Goal: Transaction & Acquisition: Download file/media

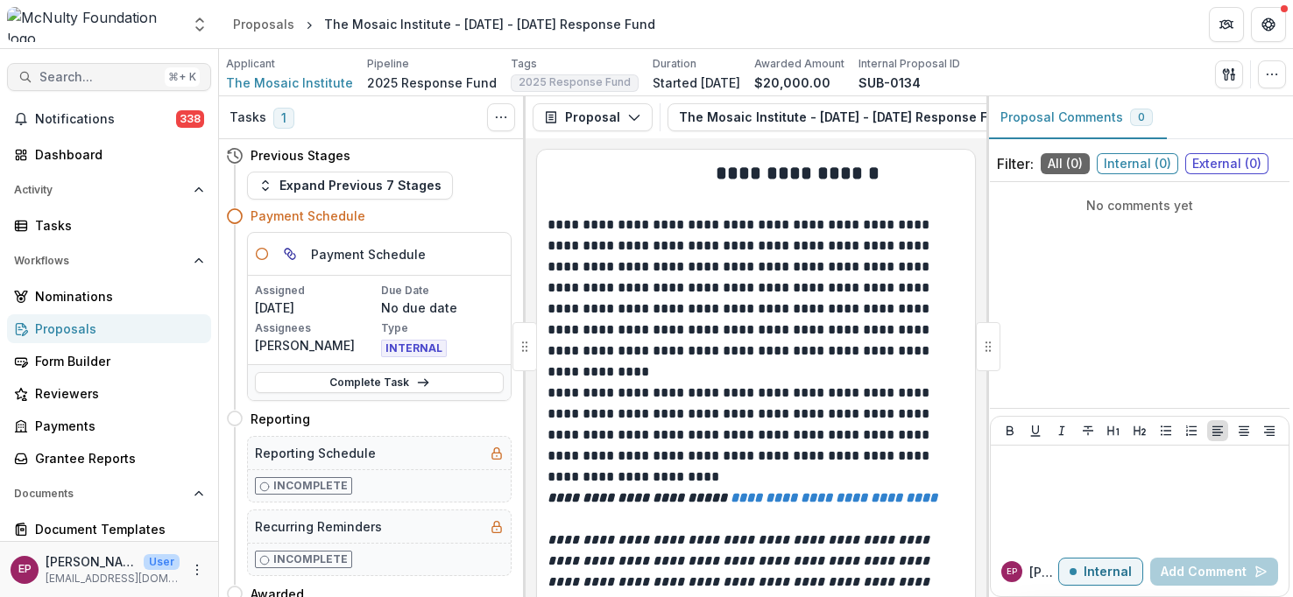
scroll to position [14, 0]
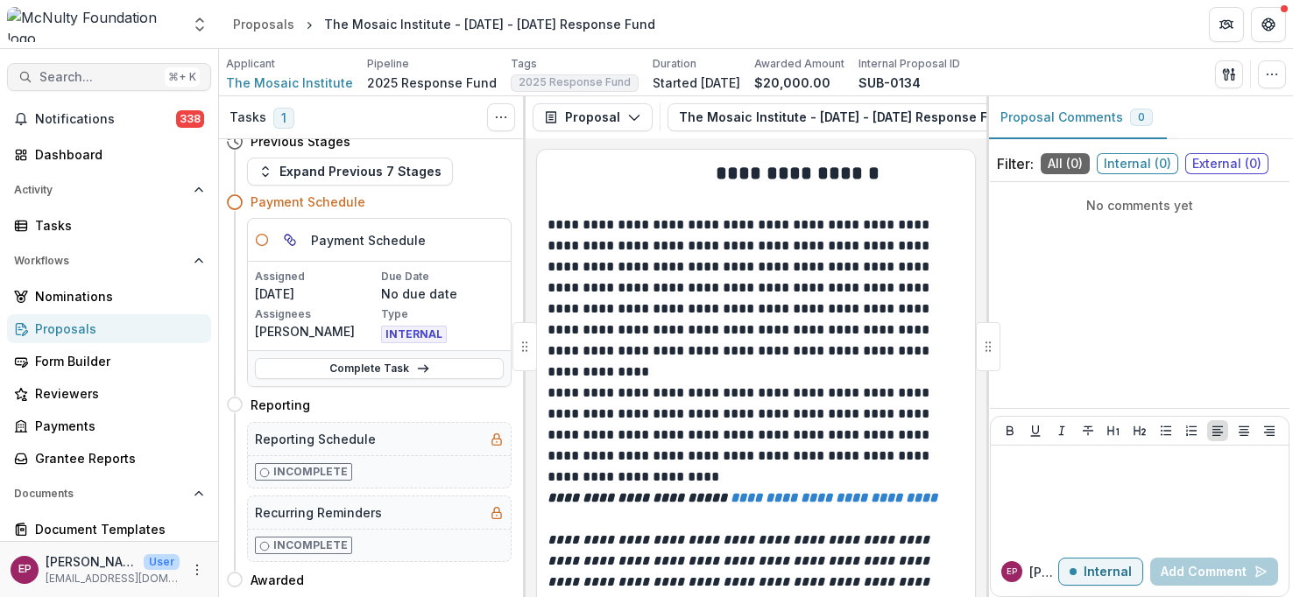
click at [116, 67] on button "Search... ⌘ + K" at bounding box center [109, 77] width 204 height 28
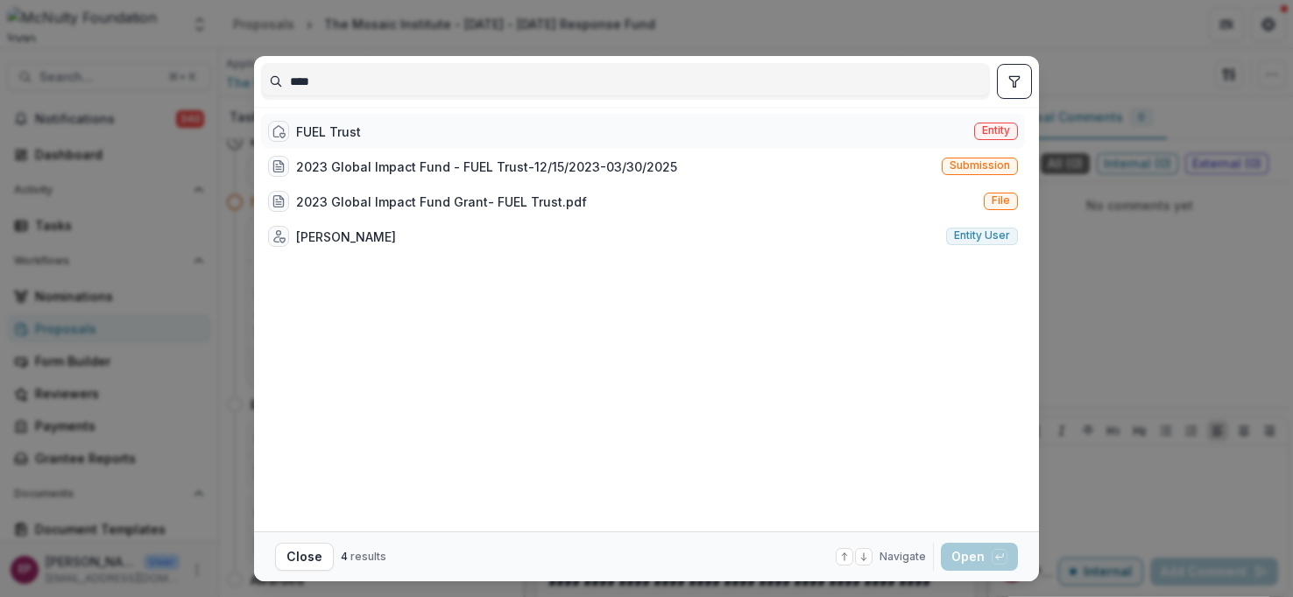
type input "****"
click at [429, 131] on div "FUEL Trust Entity" at bounding box center [643, 131] width 764 height 35
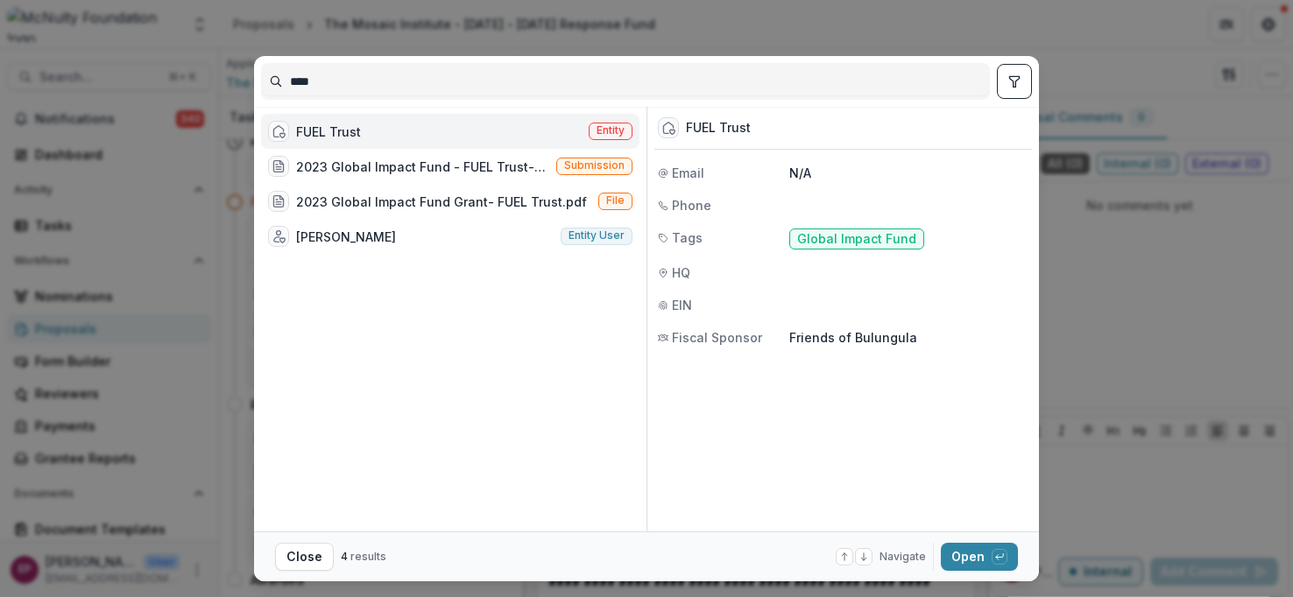
click at [429, 131] on div "FUEL Trust Entity" at bounding box center [450, 131] width 378 height 35
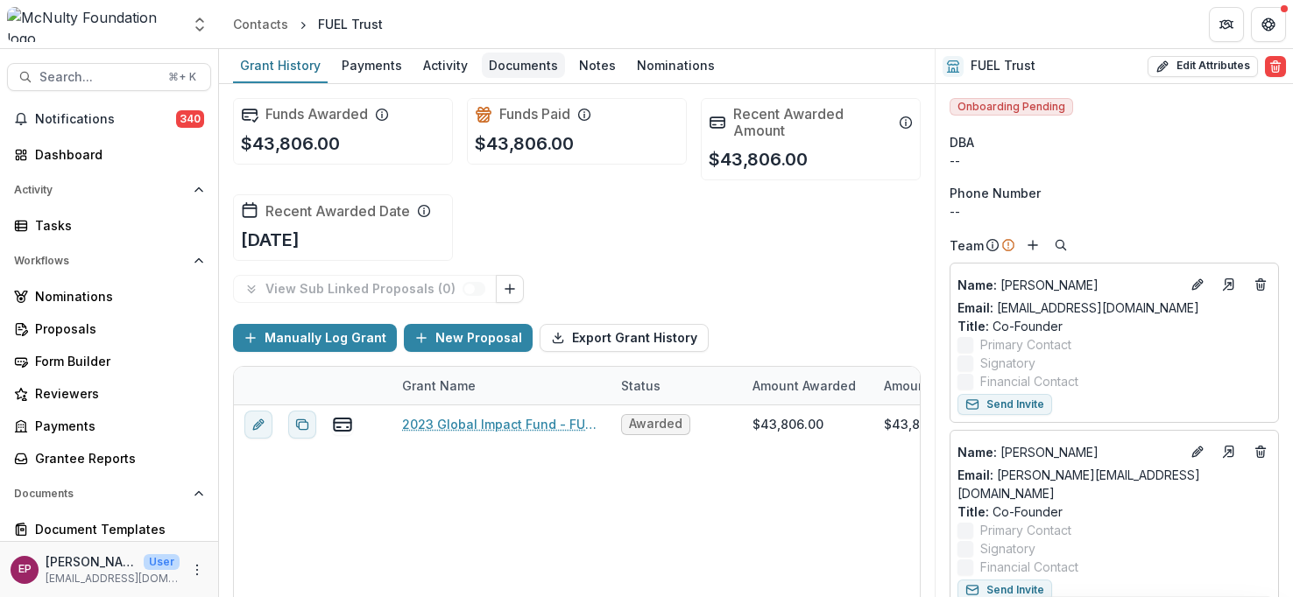
click at [531, 66] on div "Documents" at bounding box center [523, 65] width 83 height 25
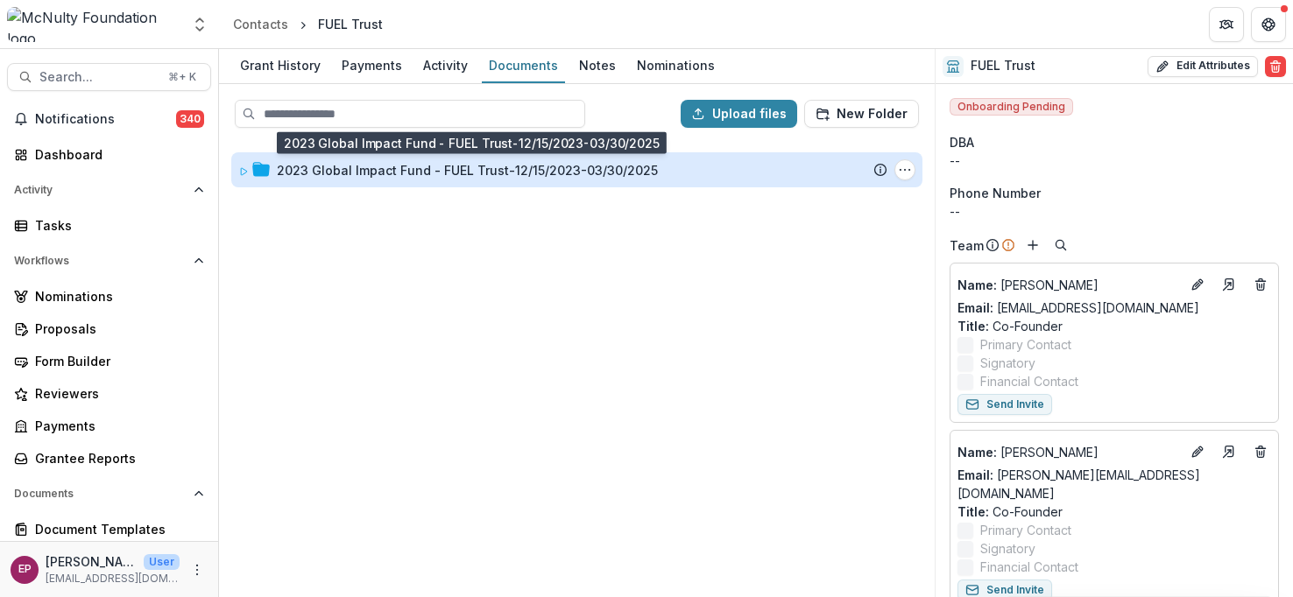
click at [522, 169] on div "2023 Global Impact Fund - FUEL Trust-12/15/2023-03/30/2025" at bounding box center [467, 170] width 381 height 18
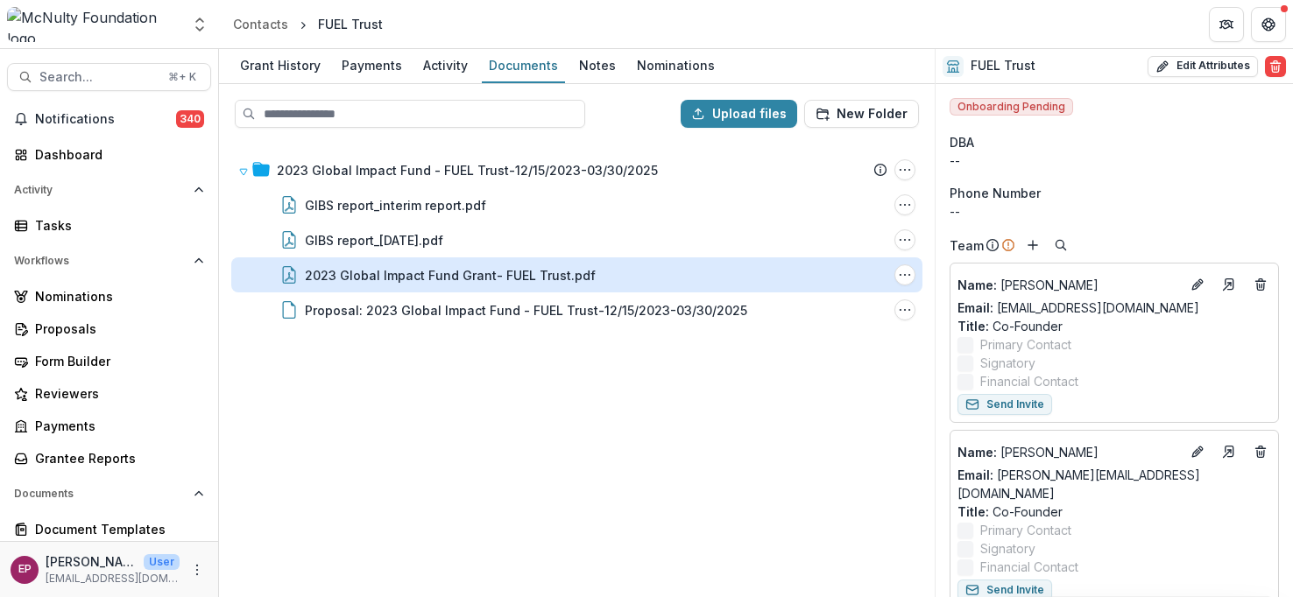
click at [415, 279] on div "2023 Global Impact Fund Grant- FUEL Trust.pdf" at bounding box center [450, 275] width 291 height 18
